Goal: Information Seeking & Learning: Compare options

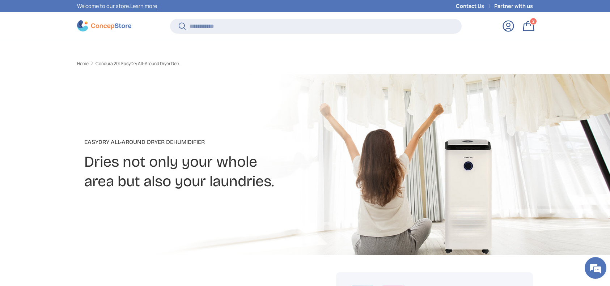
click at [285, 19] on input "Search" at bounding box center [316, 26] width 292 height 15
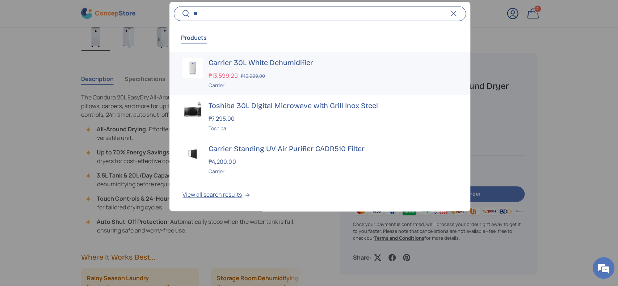
type input "**"
drag, startPoint x: 246, startPoint y: 78, endPoint x: 226, endPoint y: 55, distance: 30.5
click at [247, 77] on s "₱16,999.00" at bounding box center [252, 76] width 24 height 7
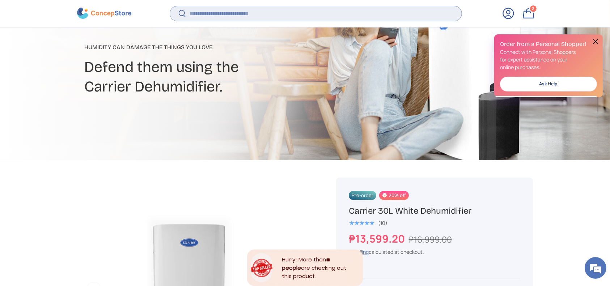
click at [264, 16] on input "Search" at bounding box center [316, 13] width 292 height 15
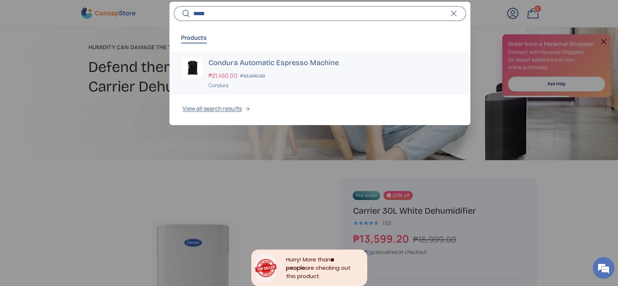
type input "*****"
click at [276, 79] on div "₱21,450.00 ₱33,000.00" at bounding box center [333, 75] width 248 height 9
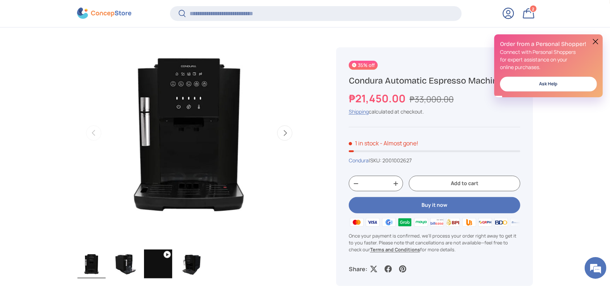
click at [596, 40] on button at bounding box center [595, 41] width 9 height 9
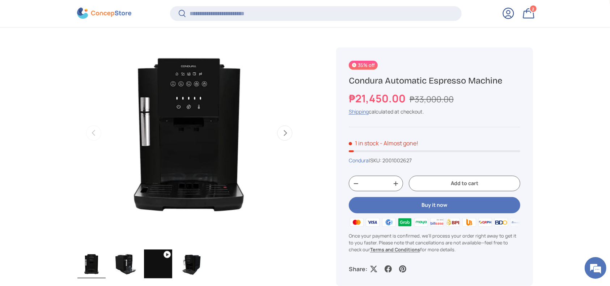
drag, startPoint x: 515, startPoint y: 83, endPoint x: 345, endPoint y: 111, distance: 172.0
click at [346, 80] on div "35% off Condura Automatic Espresso Machine ₱21,450.00 ₱33,000.00 Unit price / U…" at bounding box center [434, 166] width 197 height 239
drag, startPoint x: 588, startPoint y: 156, endPoint x: 589, endPoint y: 166, distance: 9.9
drag, startPoint x: 458, startPoint y: 102, endPoint x: 433, endPoint y: 102, distance: 24.3
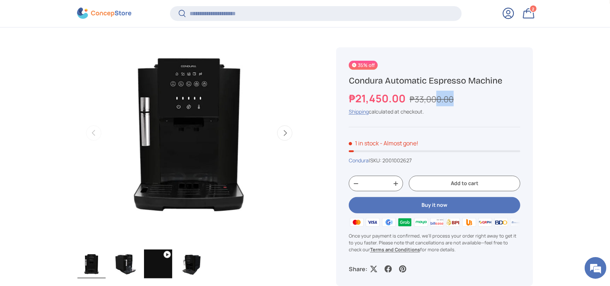
click at [435, 102] on div "₱21,450.00 ₱33,000.00" at bounding box center [435, 99] width 172 height 16
click at [408, 100] on strong "₱21,450.00" at bounding box center [378, 98] width 59 height 14
drag, startPoint x: 466, startPoint y: 100, endPoint x: 407, endPoint y: 97, distance: 59.8
click at [407, 97] on div "₱21,450.00 ₱33,000.00" at bounding box center [435, 99] width 172 height 16
copy s "₱33,000.00"
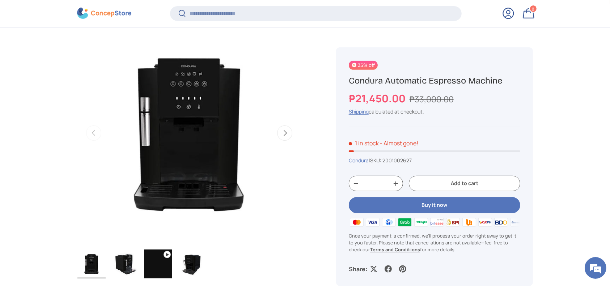
click at [421, 109] on div "Shipping calculated at checkout." at bounding box center [435, 112] width 172 height 8
drag, startPoint x: 408, startPoint y: 97, endPoint x: 344, endPoint y: 97, distance: 64.1
click at [344, 97] on div "35% off Condura Automatic Espresso Machine ₱21,450.00 ₱33,000.00 Unit price / U…" at bounding box center [434, 166] width 197 height 239
copy strong "₱21,450.00"
drag, startPoint x: 552, startPoint y: 126, endPoint x: 548, endPoint y: 126, distance: 3.6
